Goal: Information Seeking & Learning: Learn about a topic

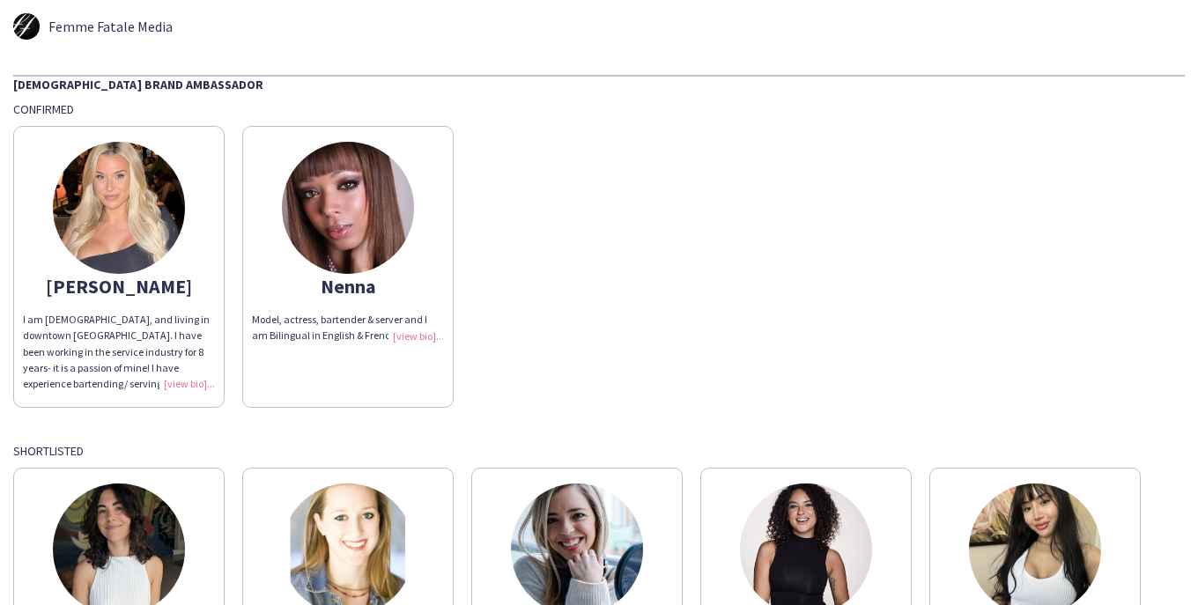
click at [675, 130] on div "[PERSON_NAME] I am [DEMOGRAPHIC_DATA], and living in downtown [GEOGRAPHIC_DATA]…" at bounding box center [599, 262] width 1172 height 291
click at [192, 380] on div "I am [DEMOGRAPHIC_DATA], and living in downtown [GEOGRAPHIC_DATA]. I have been …" at bounding box center [119, 352] width 192 height 80
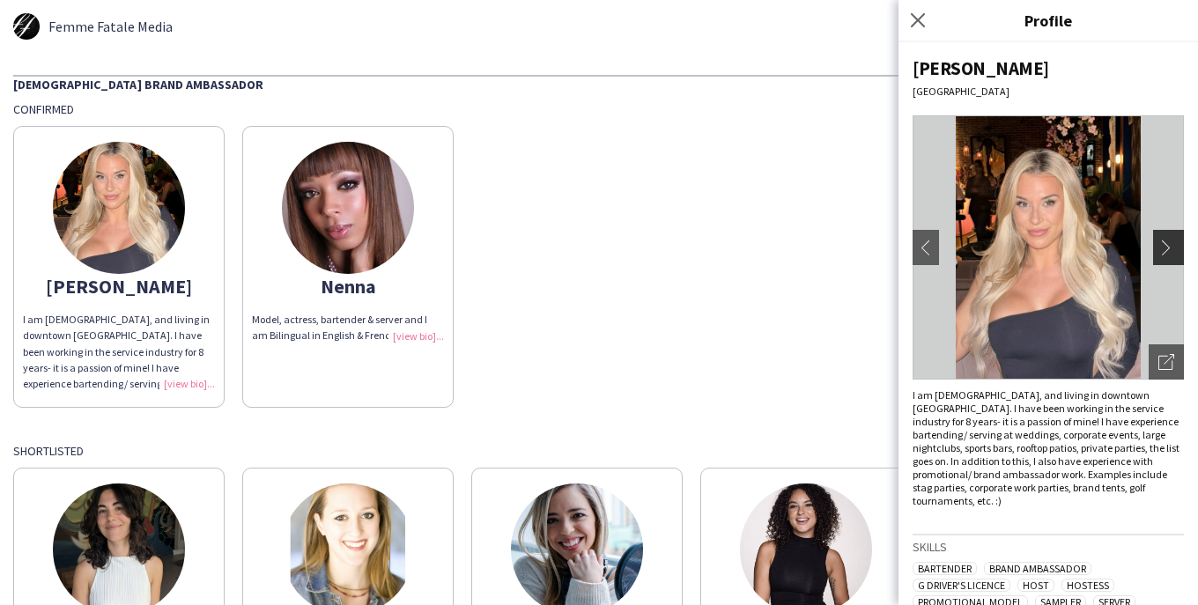
click at [1161, 251] on app-icon "chevron-right" at bounding box center [1171, 248] width 25 height 16
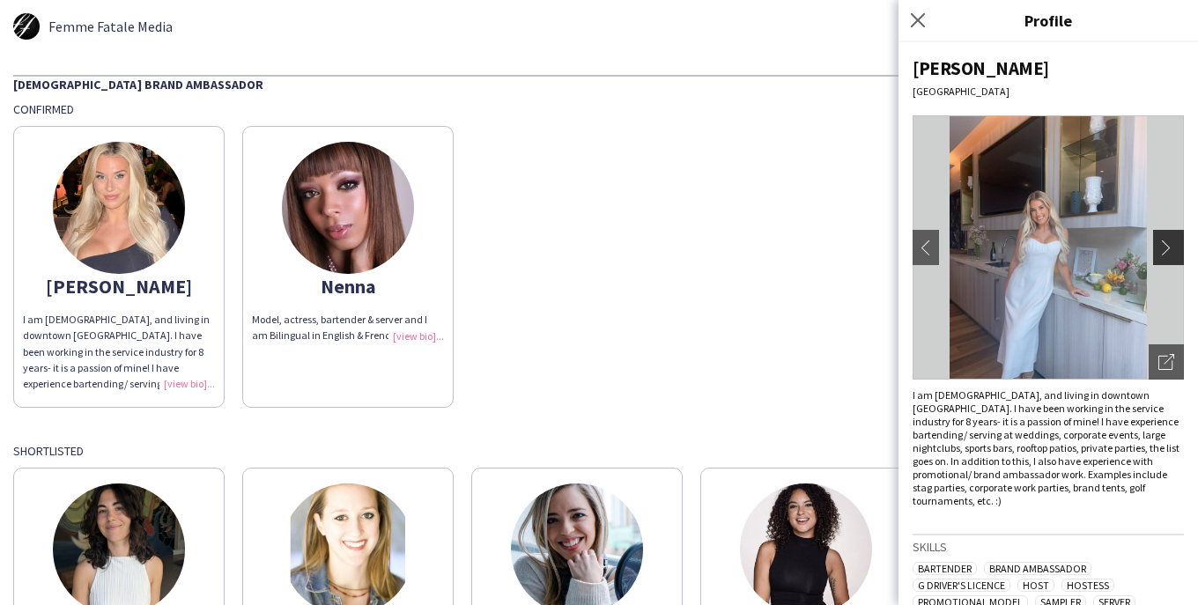
click at [1161, 251] on app-icon "chevron-right" at bounding box center [1171, 248] width 25 height 16
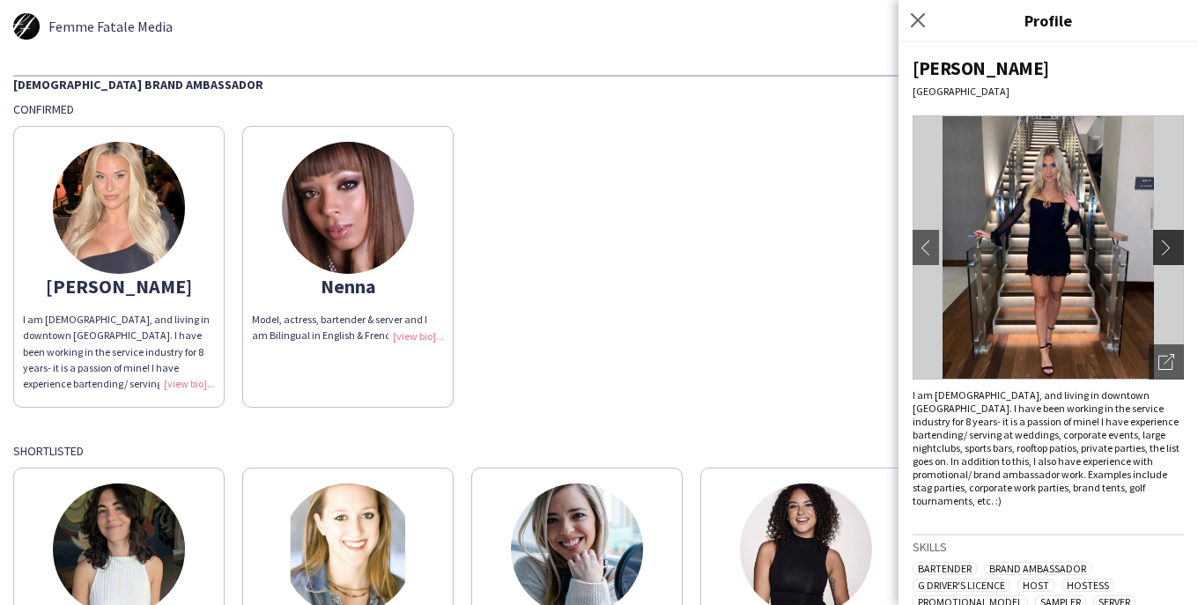
click at [1159, 248] on app-icon "chevron-right" at bounding box center [1171, 248] width 25 height 16
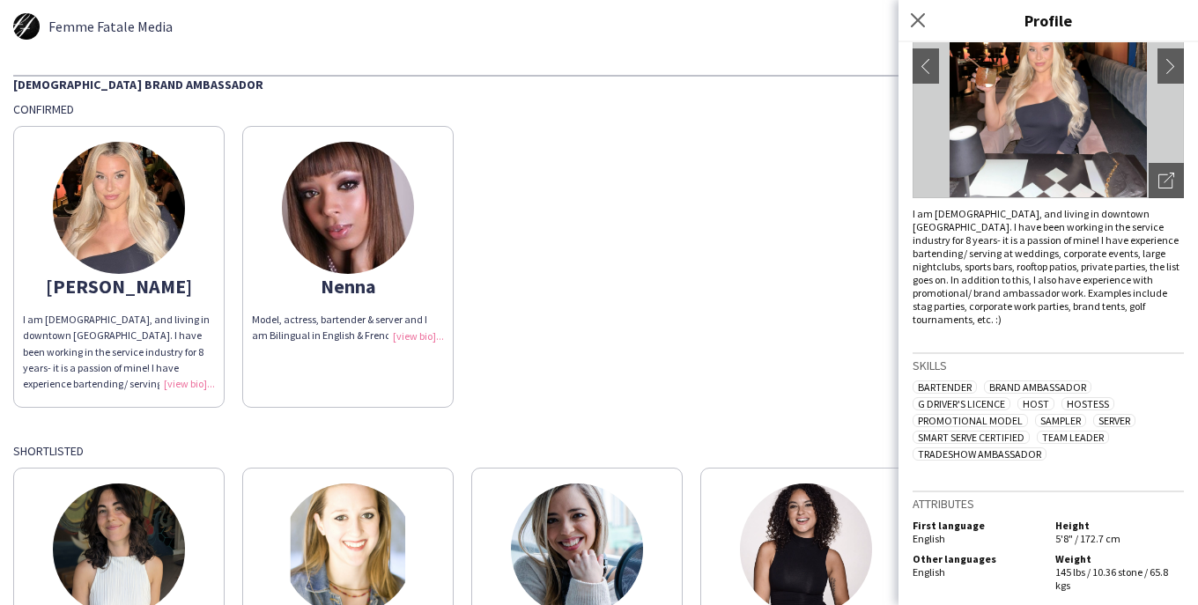
click at [333, 189] on img at bounding box center [348, 208] width 132 height 132
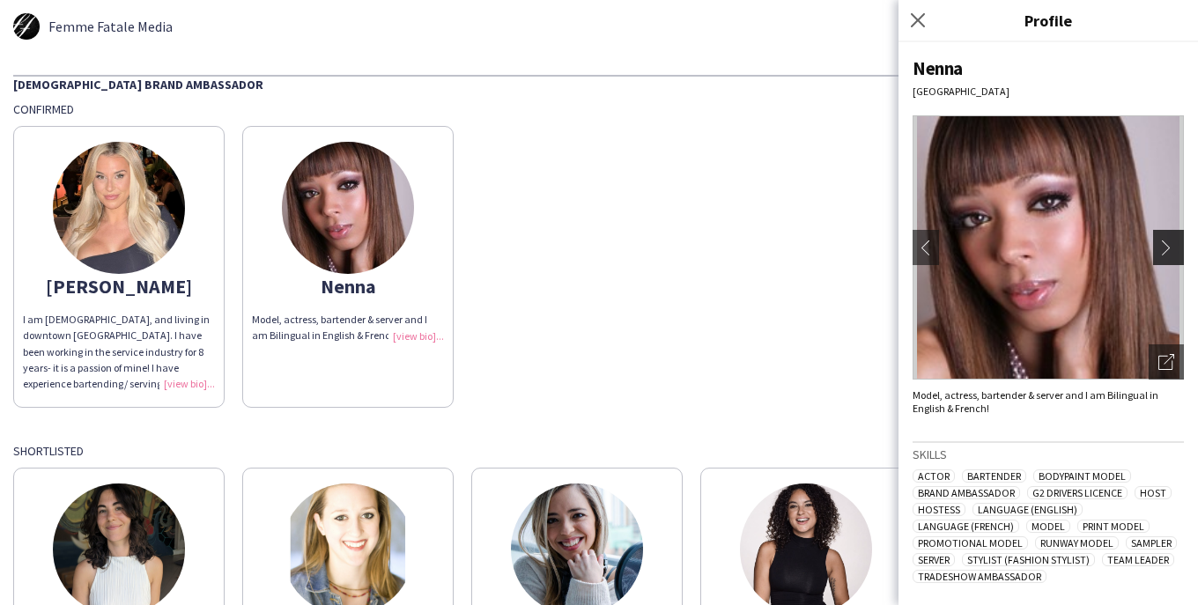
click at [1170, 247] on app-icon "chevron-right" at bounding box center [1171, 248] width 25 height 16
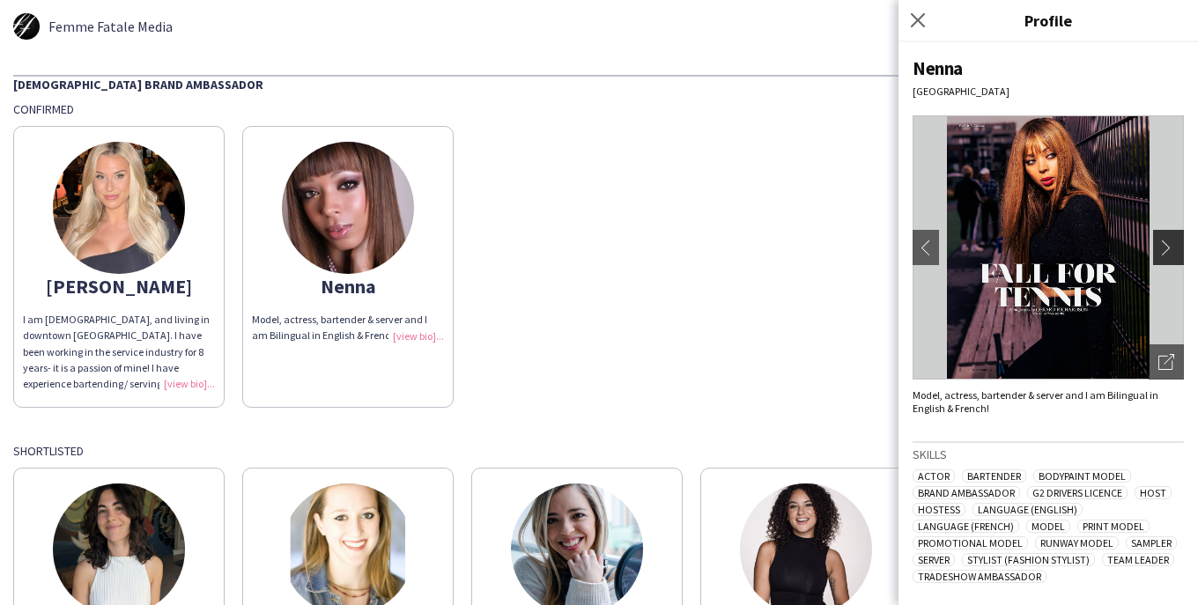
click at [1170, 247] on app-icon "chevron-right" at bounding box center [1171, 248] width 25 height 16
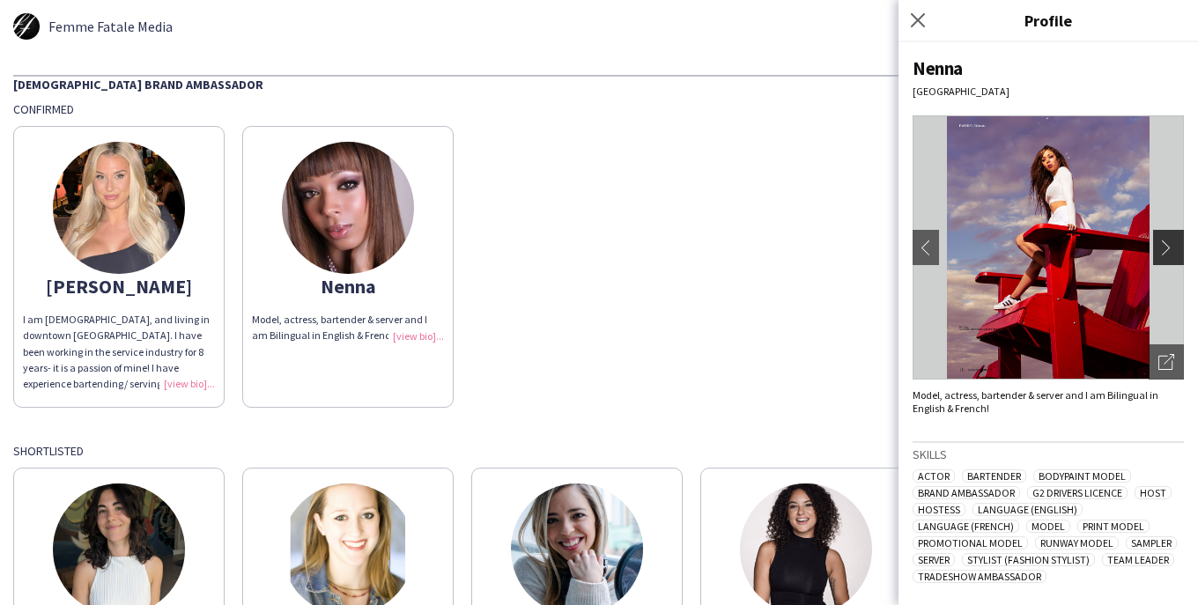
click at [1159, 249] on app-icon "chevron-right" at bounding box center [1171, 248] width 25 height 16
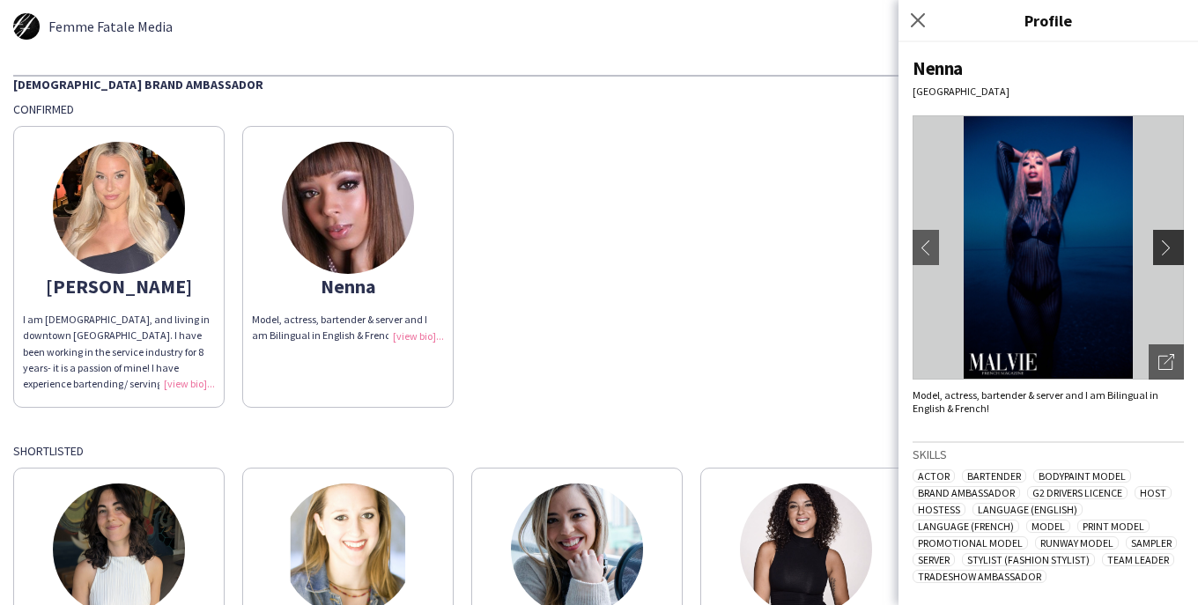
click at [1159, 249] on app-icon "chevron-right" at bounding box center [1171, 248] width 25 height 16
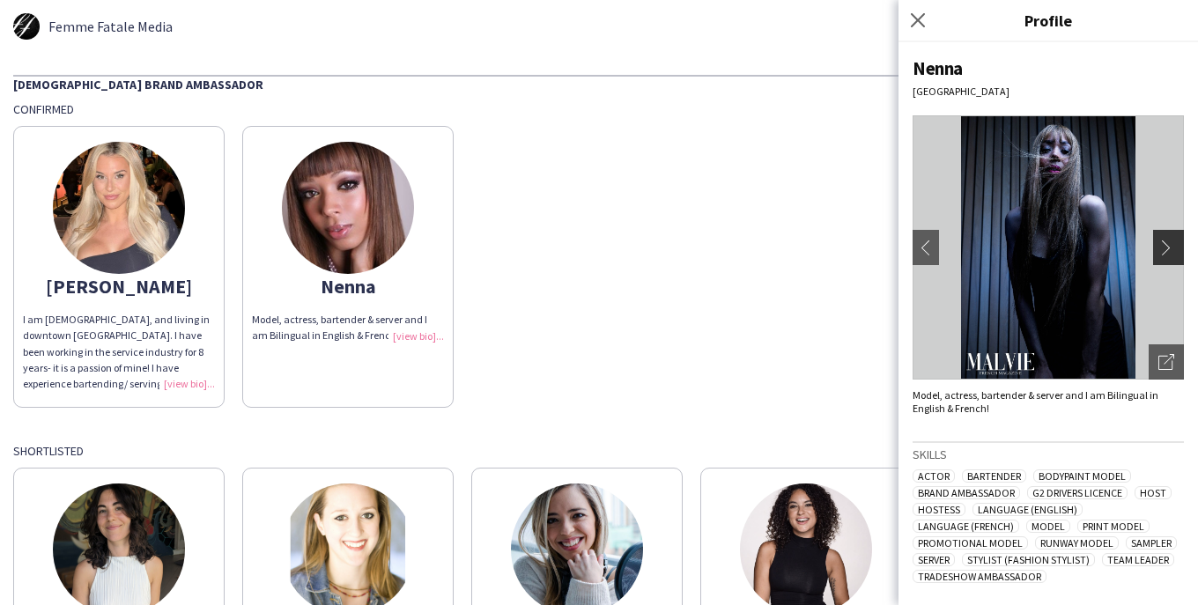
click at [1159, 249] on app-icon "chevron-right" at bounding box center [1171, 248] width 25 height 16
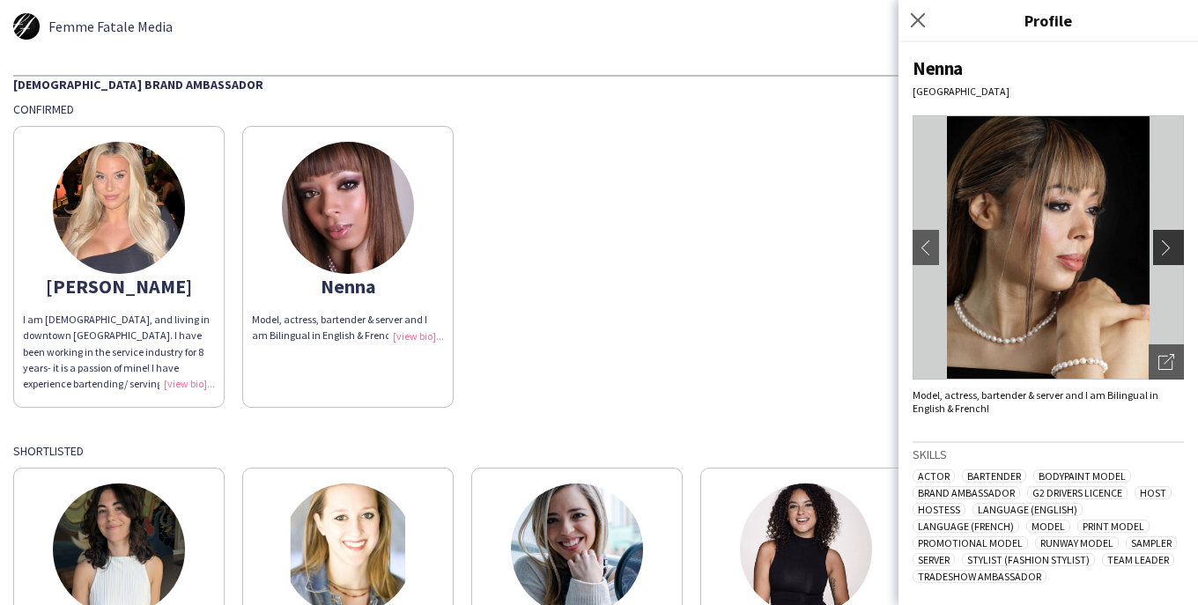
click at [1159, 249] on app-icon "chevron-right" at bounding box center [1171, 248] width 25 height 16
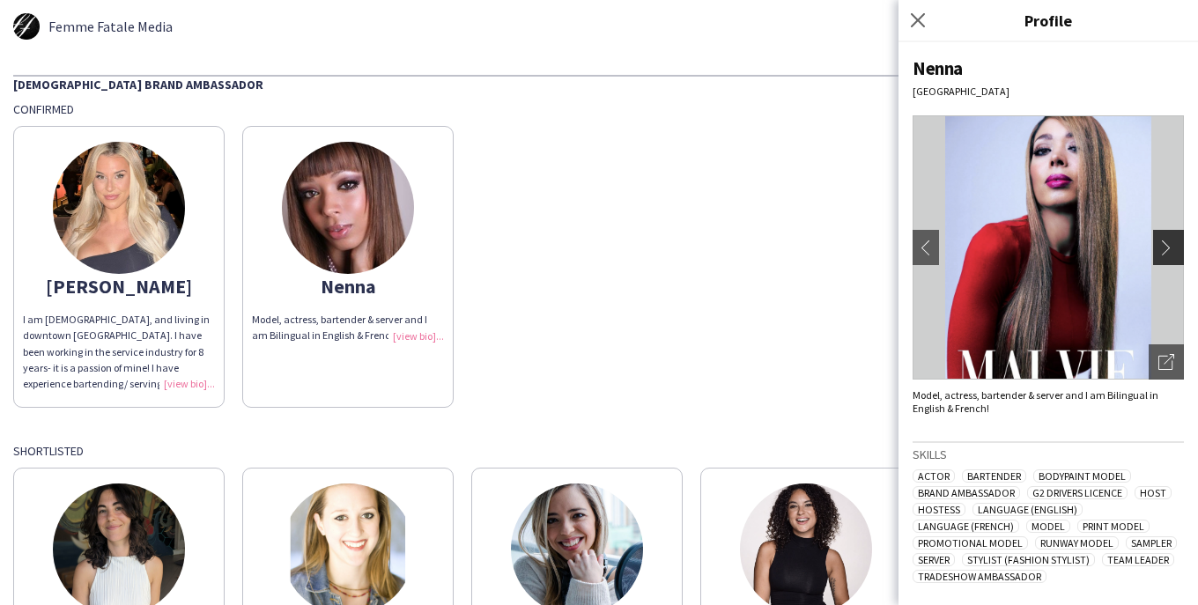
click at [1160, 248] on app-icon "chevron-right" at bounding box center [1171, 248] width 25 height 16
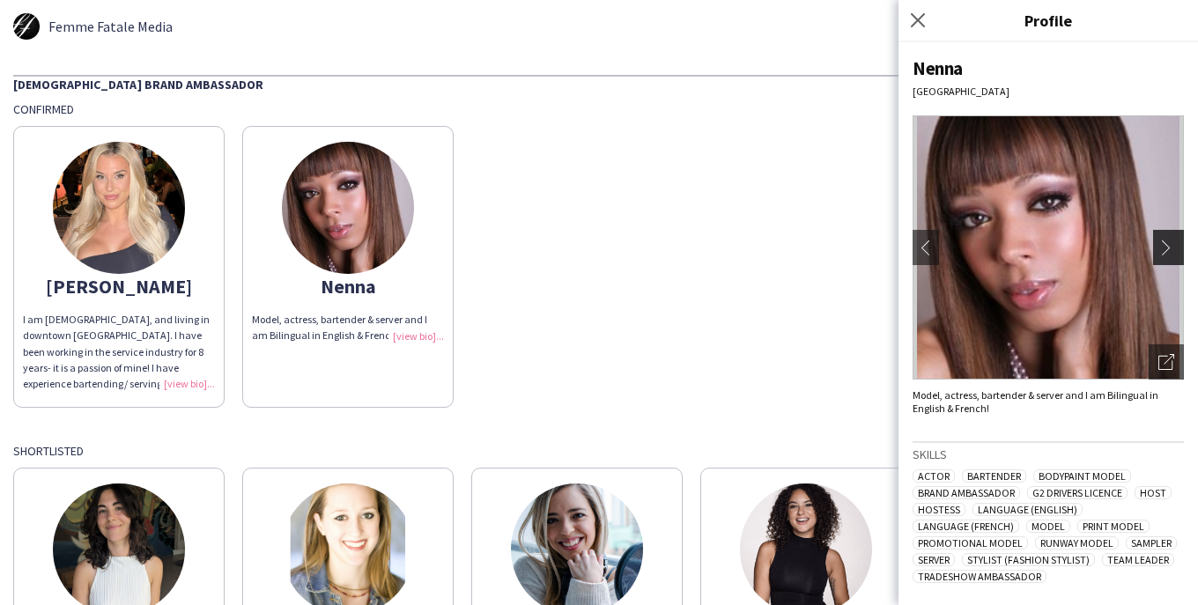
click at [1160, 248] on app-icon "chevron-right" at bounding box center [1171, 248] width 25 height 16
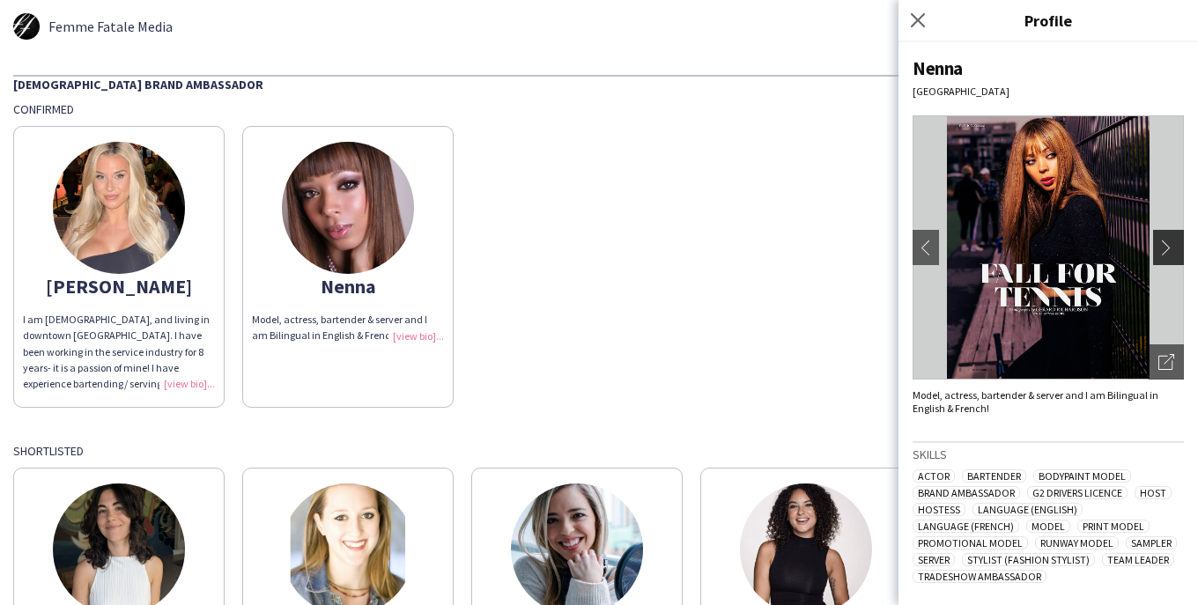
click at [1160, 248] on app-icon "chevron-right" at bounding box center [1171, 248] width 25 height 16
